Goal: Task Accomplishment & Management: Manage account settings

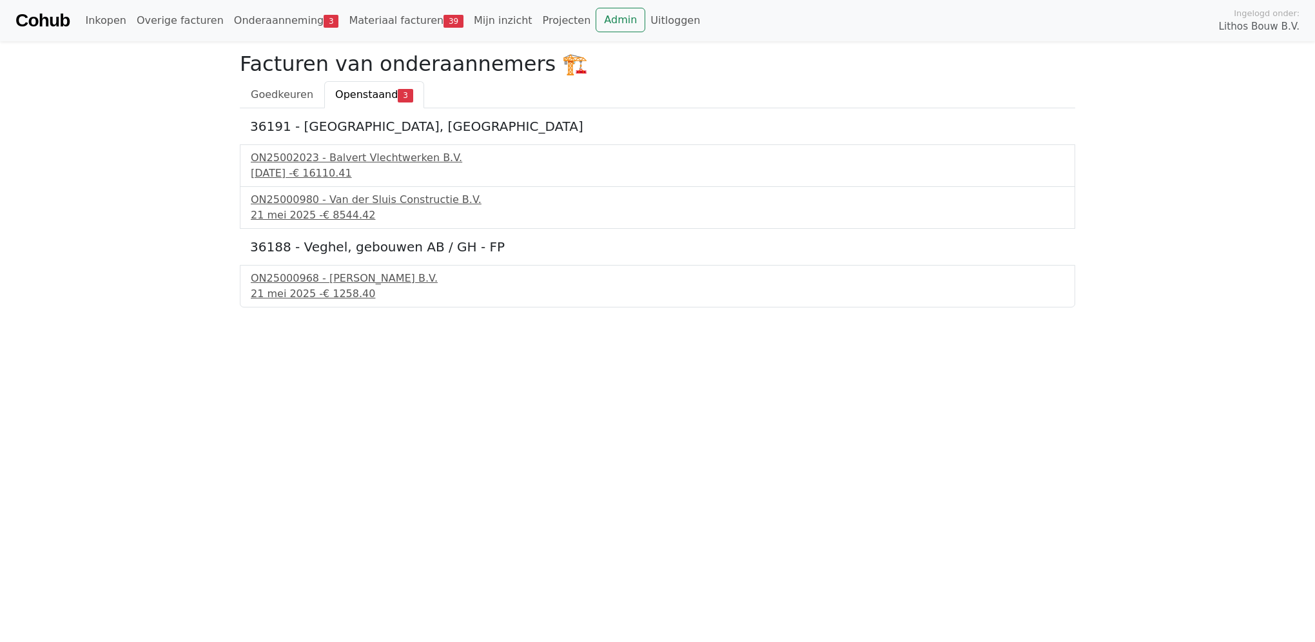
click at [369, 96] on span "Openstaand" at bounding box center [366, 94] width 63 height 12
drag, startPoint x: 0, startPoint y: 0, endPoint x: 277, endPoint y: 97, distance: 293.6
click at [277, 97] on span "Goedkeuren" at bounding box center [282, 94] width 63 height 12
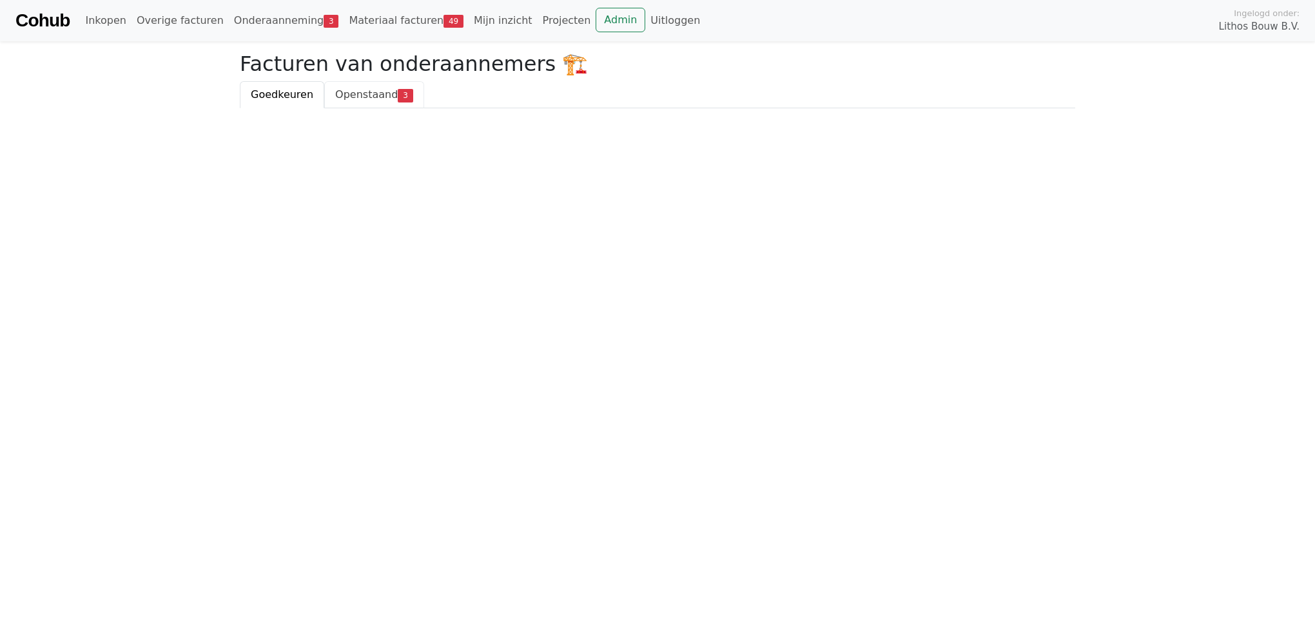
click at [371, 99] on span "Openstaand" at bounding box center [366, 94] width 63 height 12
